Goal: Task Accomplishment & Management: Complete application form

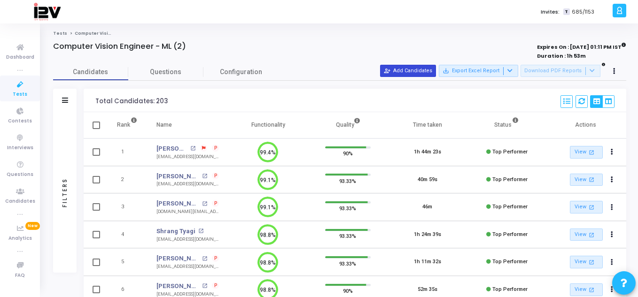
click at [400, 69] on button "person_add_alt Add Candidates" at bounding box center [408, 71] width 56 height 12
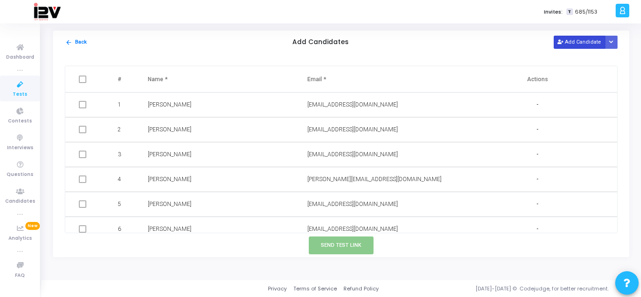
click at [566, 44] on button "Add Candidate" at bounding box center [580, 42] width 52 height 13
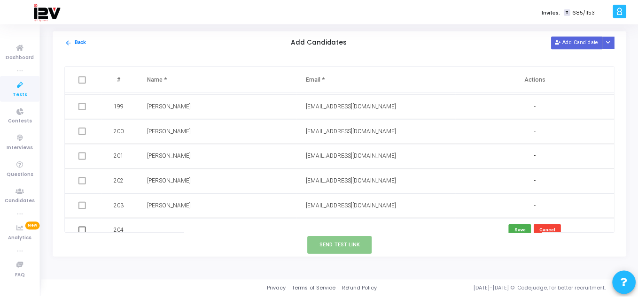
scroll to position [4936, 0]
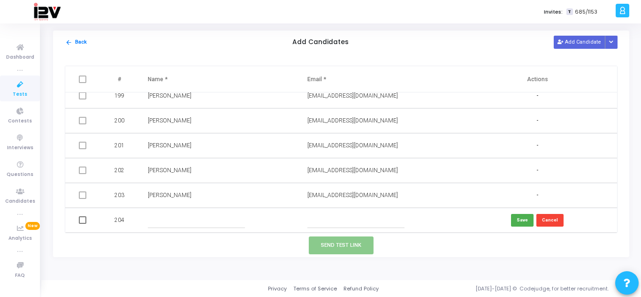
paste input "[EMAIL_ADDRESS][DOMAIN_NAME]"
type input "[EMAIL_ADDRESS][DOMAIN_NAME]"
click at [223, 225] on input "text" at bounding box center [196, 220] width 97 height 15
type input "[PERSON_NAME]"
click at [520, 217] on button "Save" at bounding box center [522, 220] width 23 height 13
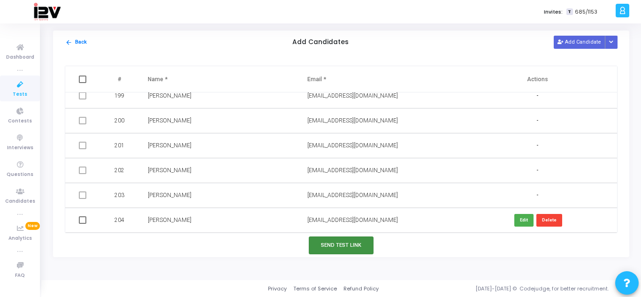
click at [349, 246] on button "Send Test Link" at bounding box center [341, 245] width 65 height 17
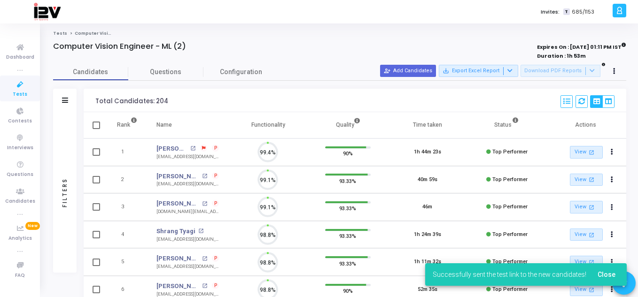
scroll to position [20, 24]
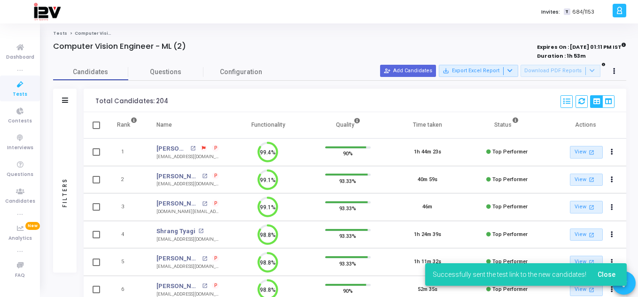
click at [605, 273] on span "Close" at bounding box center [606, 275] width 18 height 8
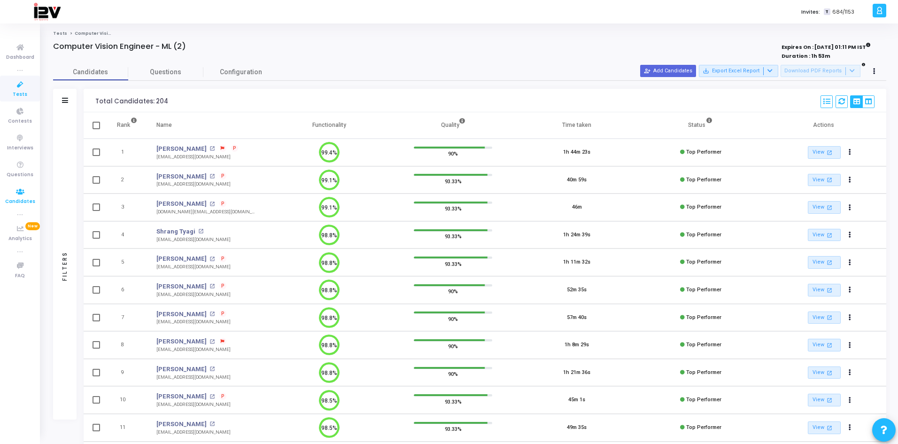
drag, startPoint x: 20, startPoint y: 199, endPoint x: 27, endPoint y: 194, distance: 8.9
click at [20, 199] on span "Candidates" at bounding box center [20, 202] width 30 height 8
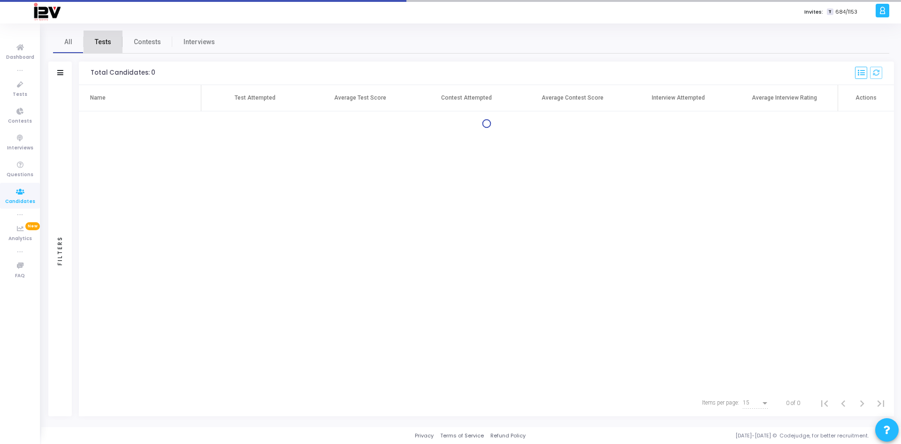
click at [102, 38] on span "Tests" at bounding box center [103, 42] width 16 height 10
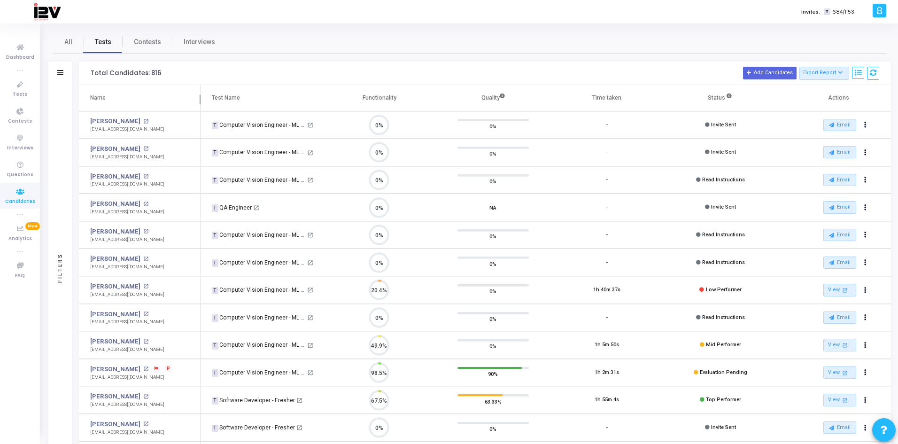
scroll to position [20, 24]
click at [19, 96] on span "Tests" at bounding box center [20, 95] width 15 height 8
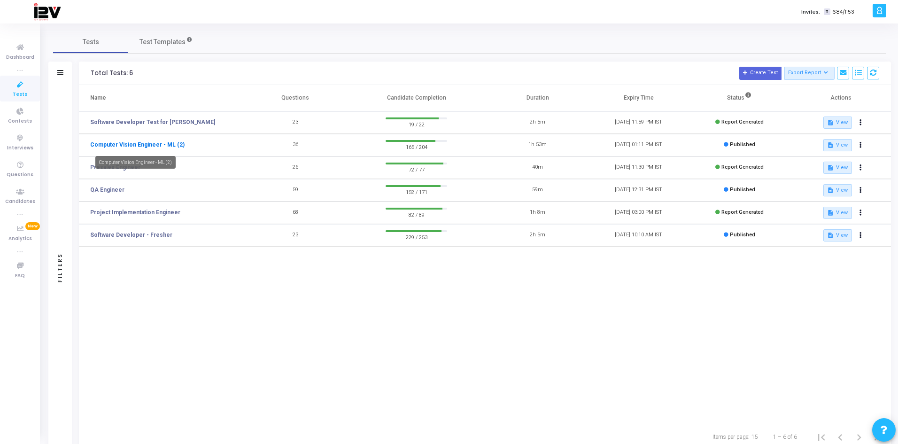
click at [141, 144] on link "Computer Vision Engineer - ML (2)" at bounding box center [137, 144] width 94 height 8
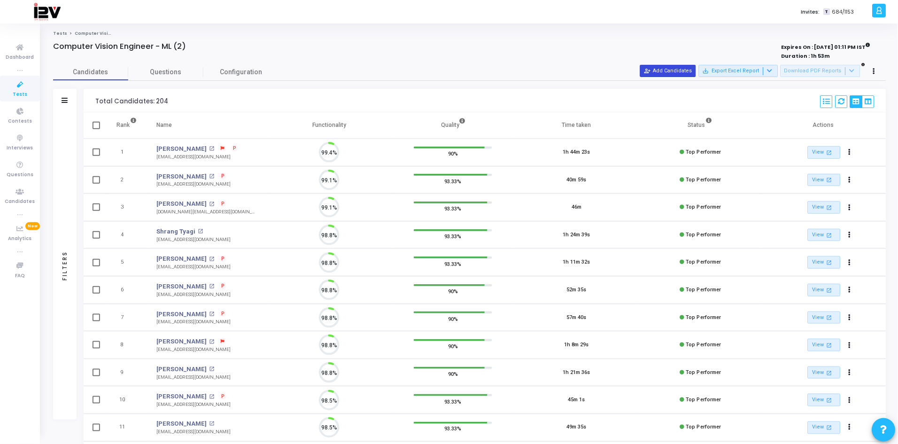
click at [637, 69] on button "person_add_alt Add Candidates" at bounding box center [668, 71] width 56 height 12
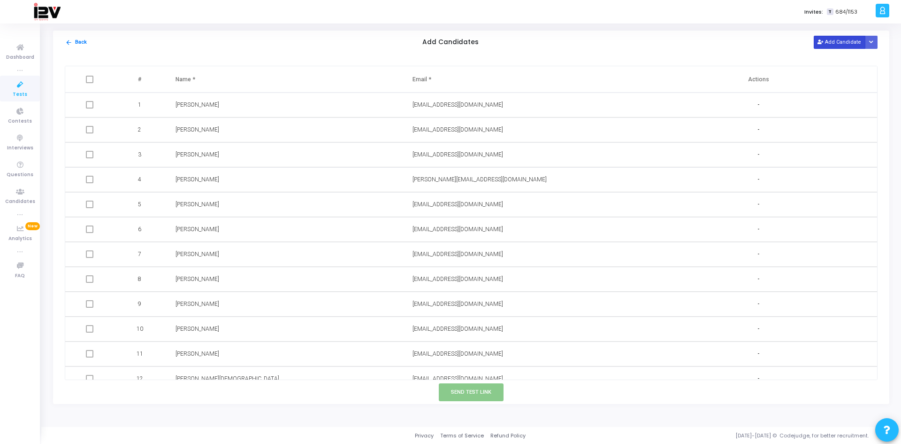
click at [637, 44] on button "Add Candidate" at bounding box center [840, 42] width 52 height 13
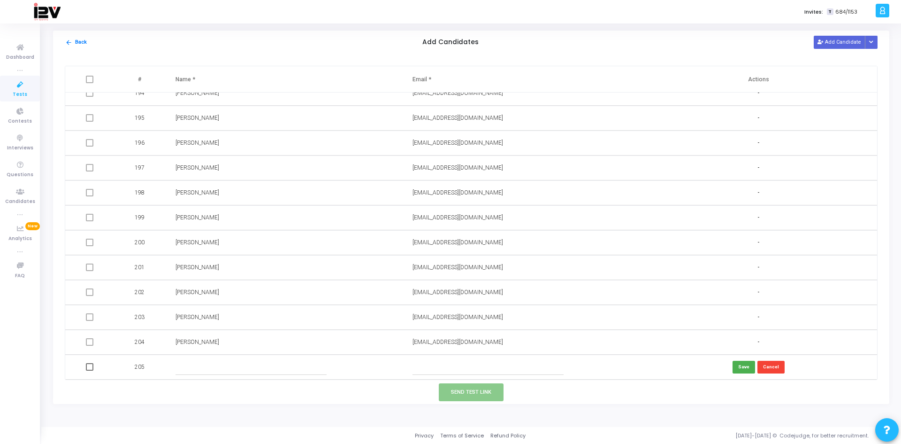
click at [461, 297] on input "text" at bounding box center [489, 366] width 152 height 15
paste input "[EMAIL_ADDRESS][DOMAIN_NAME]"
type input "[EMAIL_ADDRESS][DOMAIN_NAME]"
click at [247, 297] on input "text" at bounding box center [252, 366] width 152 height 15
type input "[PERSON_NAME]"
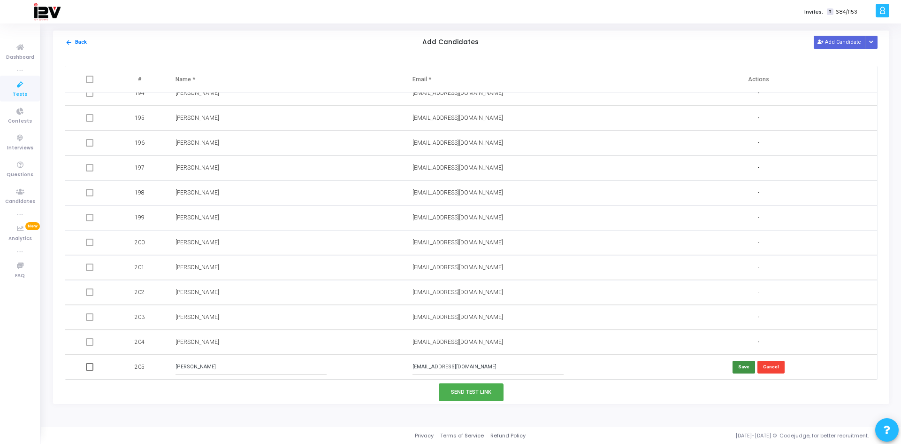
click at [637, 297] on button "Save" at bounding box center [744, 367] width 23 height 13
click at [489, 297] on button "Send Test Link" at bounding box center [471, 391] width 65 height 17
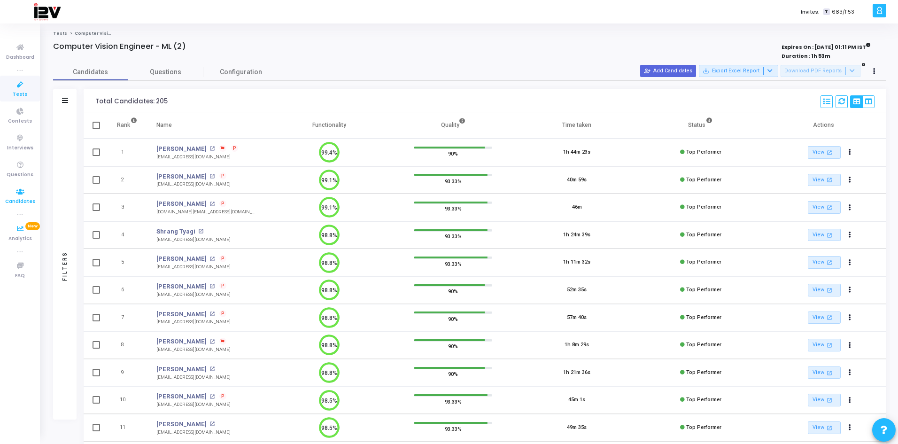
click at [33, 201] on span "Candidates" at bounding box center [20, 202] width 30 height 8
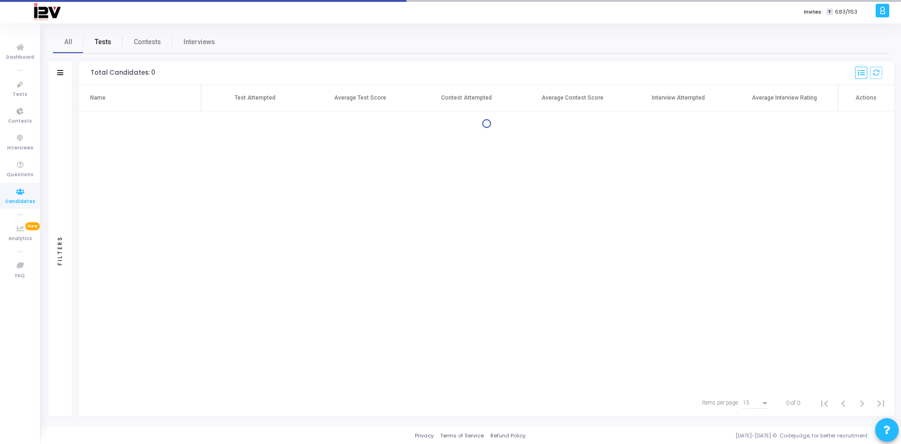
click at [100, 38] on span "Tests" at bounding box center [103, 42] width 16 height 10
